Goal: Task Accomplishment & Management: Complete application form

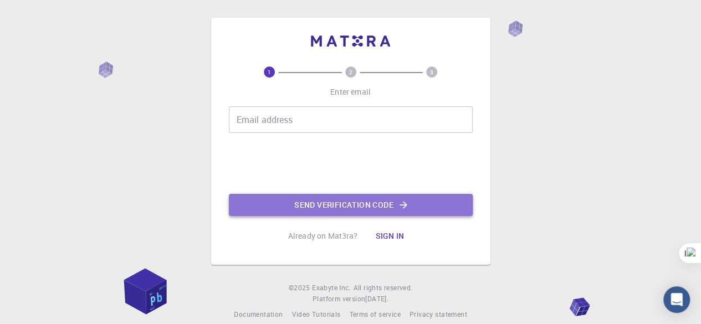
click at [366, 209] on button "Send verification code" at bounding box center [351, 205] width 244 height 22
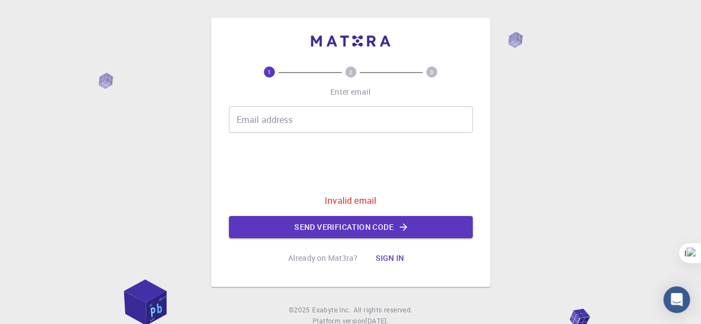
click at [328, 121] on input "Email address" at bounding box center [351, 119] width 244 height 27
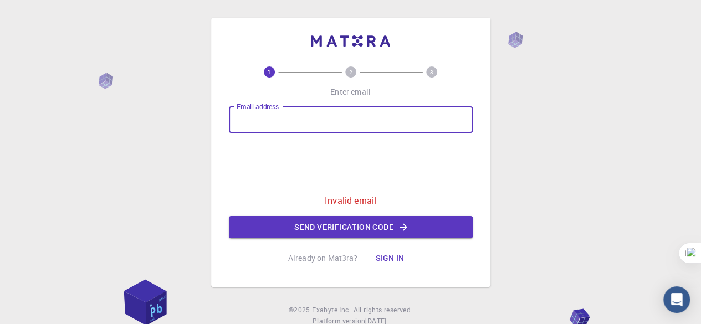
type input "[PERSON_NAME][EMAIL_ADDRESS][DOMAIN_NAME]"
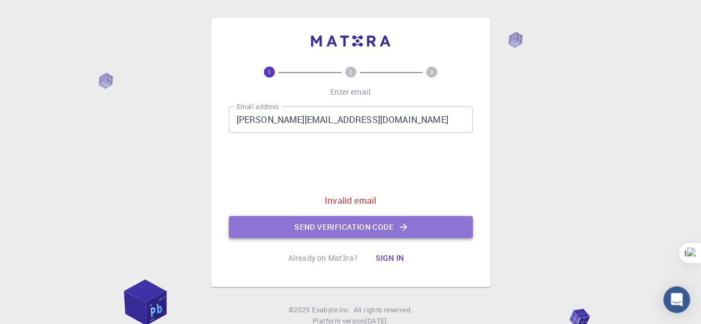
click at [360, 225] on button "Send verification code" at bounding box center [351, 227] width 244 height 22
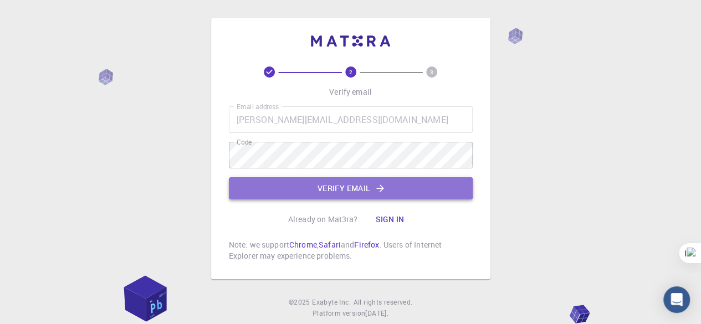
click at [329, 193] on button "Verify email" at bounding box center [351, 188] width 244 height 22
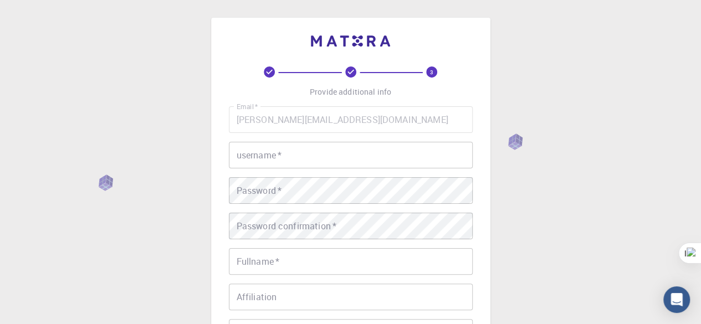
click at [264, 152] on input "username   *" at bounding box center [351, 155] width 244 height 27
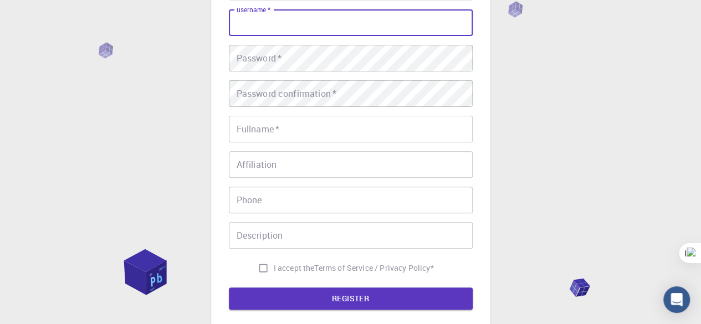
scroll to position [222, 0]
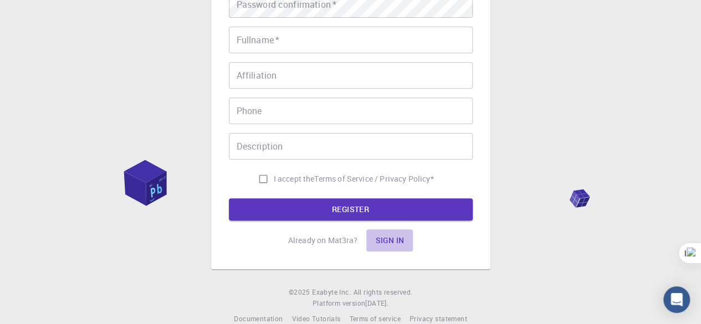
click at [390, 242] on button "Sign in" at bounding box center [389, 241] width 47 height 22
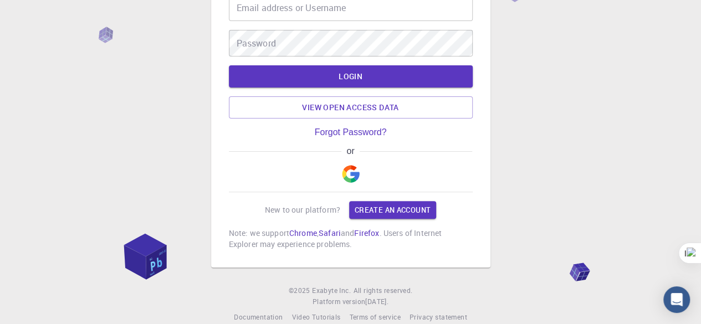
scroll to position [90, 0]
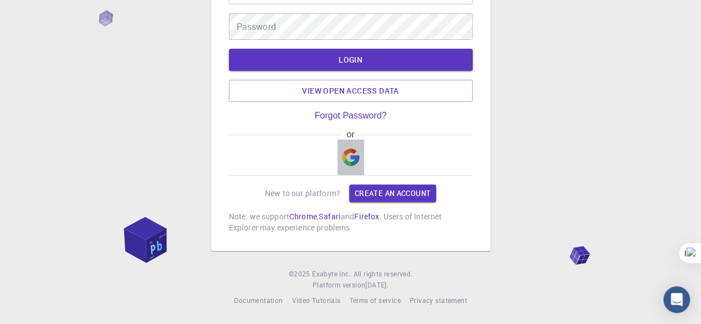
click at [350, 156] on img "button" at bounding box center [351, 158] width 18 height 18
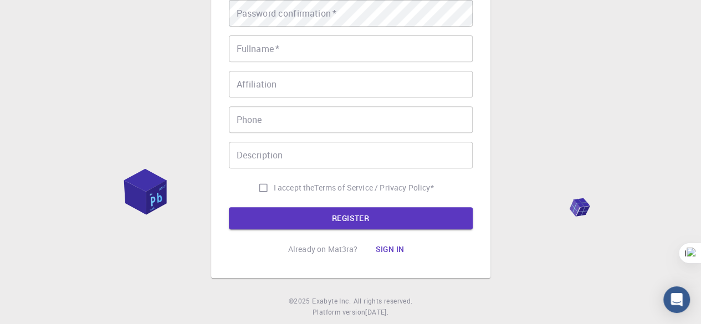
scroll to position [241, 0]
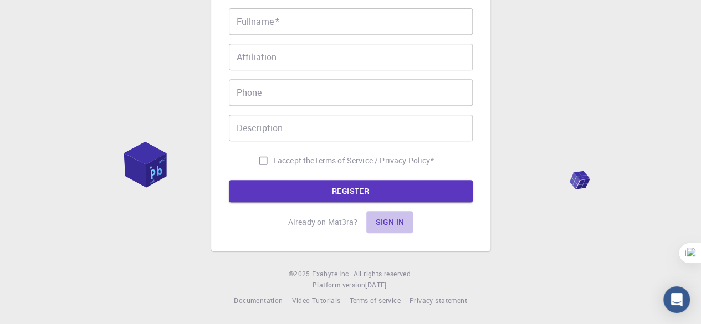
click at [390, 220] on button "Sign in" at bounding box center [389, 222] width 47 height 22
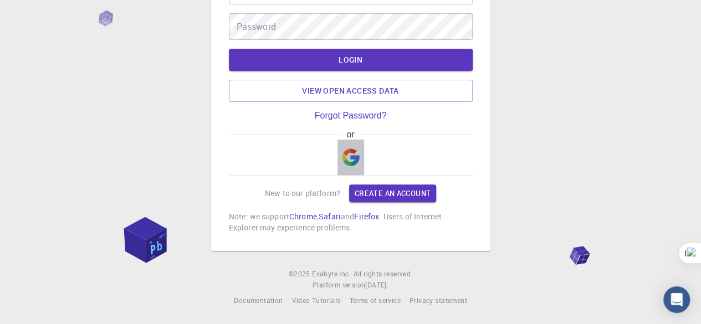
click at [356, 155] on img "button" at bounding box center [351, 158] width 18 height 18
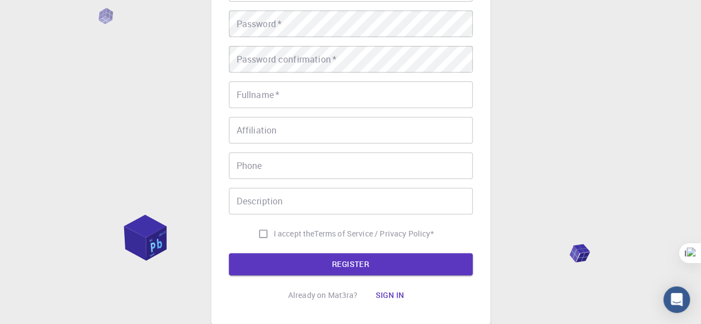
scroll to position [241, 0]
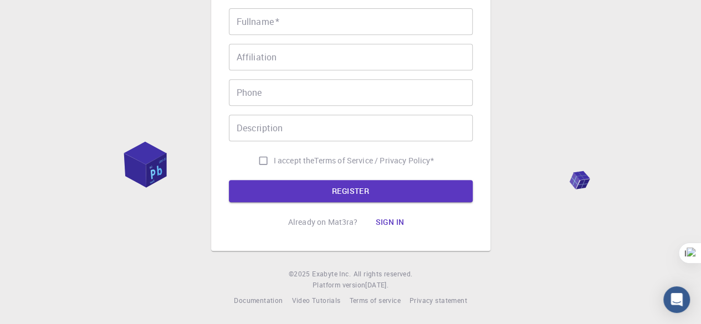
click at [322, 221] on p "Already on Mat3ra?" at bounding box center [323, 222] width 70 height 11
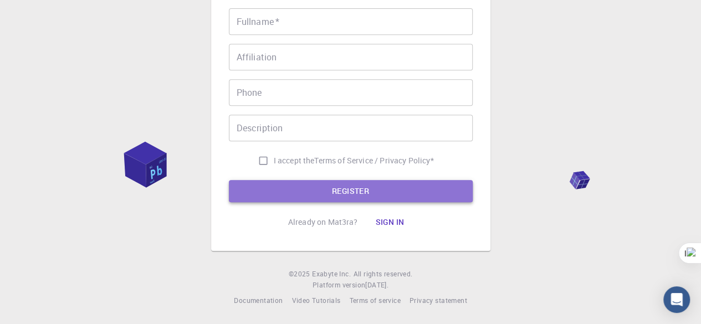
click at [346, 190] on button "REGISTER" at bounding box center [351, 191] width 244 height 22
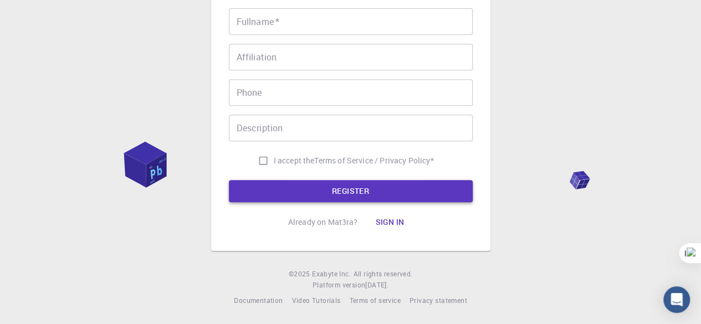
scroll to position [142, 0]
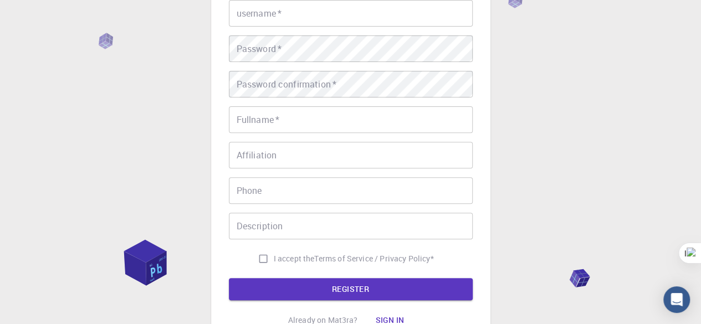
click at [588, 118] on div "3 Provide additional info Email   * [PERSON_NAME][EMAIL_ADDRESS][DOMAIN_NAME] E…" at bounding box center [350, 140] width 701 height 564
click at [296, 14] on input "username   *" at bounding box center [351, 13] width 244 height 27
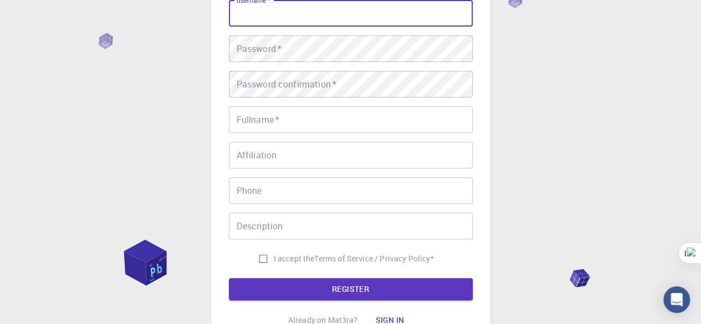
type input "ة"
type input "[PERSON_NAME]"
click at [361, 292] on button "REGISTER" at bounding box center [351, 289] width 244 height 22
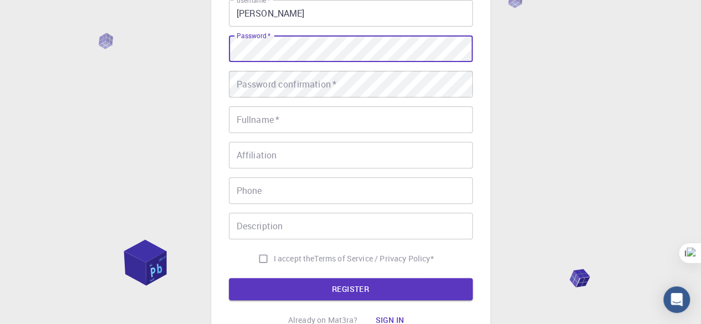
click at [216, 85] on div "3 Provide additional info Email   * [PERSON_NAME][EMAIL_ADDRESS][DOMAIN_NAME] E…" at bounding box center [350, 112] width 279 height 473
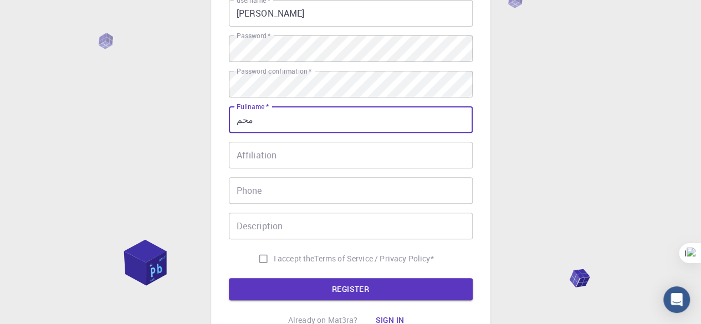
type input "[PERSON_NAME]"
type input "01225415714"
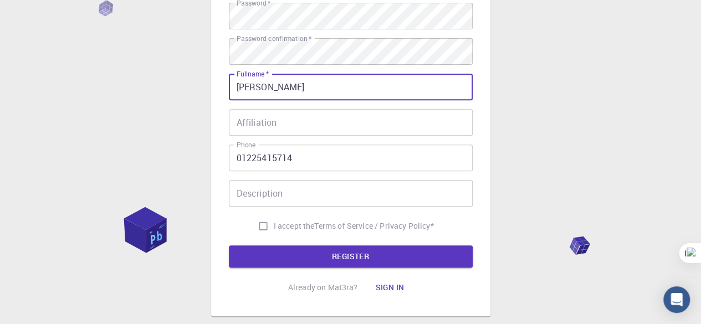
scroll to position [197, 0]
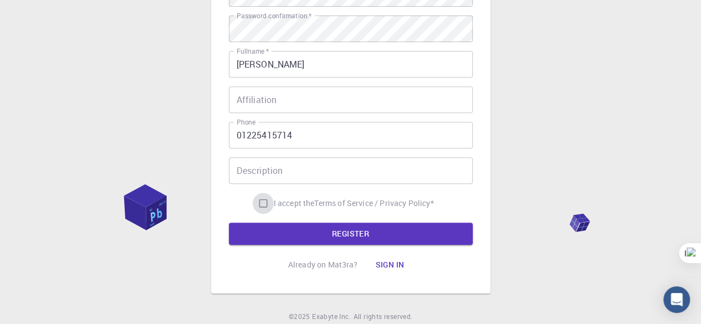
click at [263, 199] on input "I accept the Terms of Service / Privacy Policy *" at bounding box center [263, 203] width 21 height 21
checkbox input "true"
click at [335, 238] on button "REGISTER" at bounding box center [351, 234] width 244 height 22
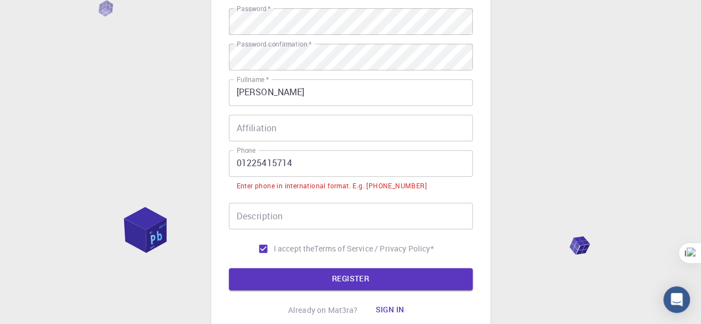
scroll to position [225, 0]
